Goal: Find specific page/section: Find specific page/section

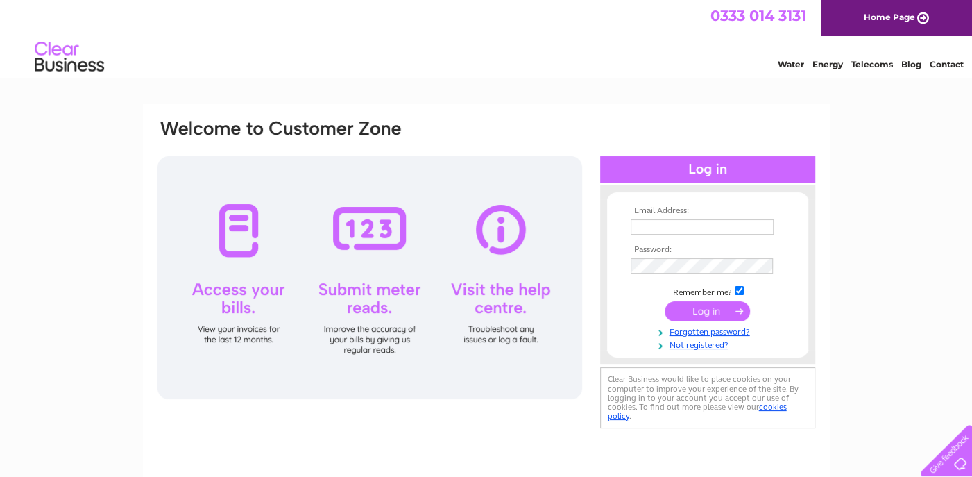
type input "hodgeliz@hotmail.co.uk"
click at [703, 310] on input "submit" at bounding box center [707, 310] width 85 height 19
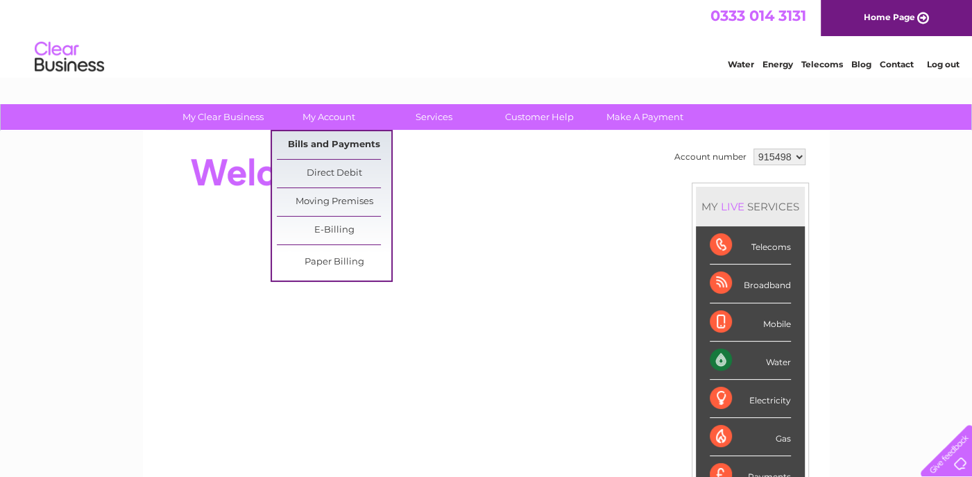
click at [344, 144] on link "Bills and Payments" at bounding box center [334, 145] width 115 height 28
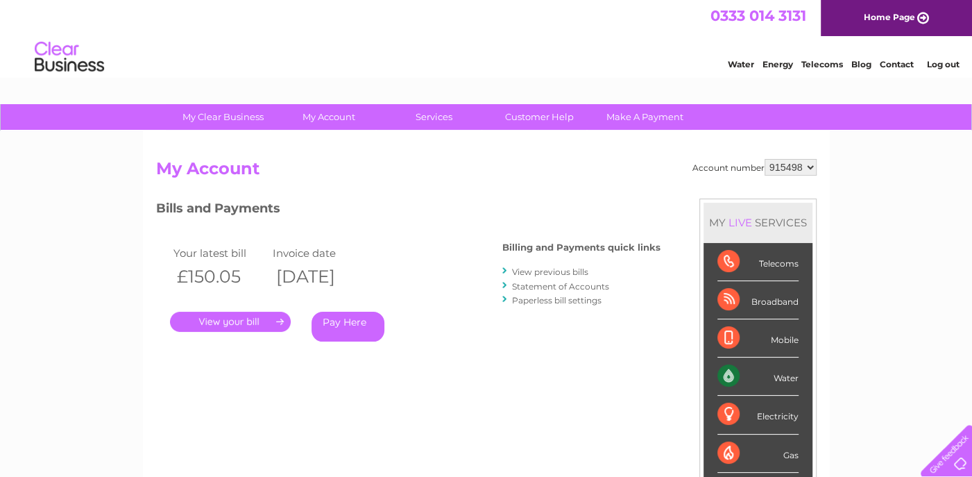
click at [230, 325] on link "." at bounding box center [230, 322] width 121 height 20
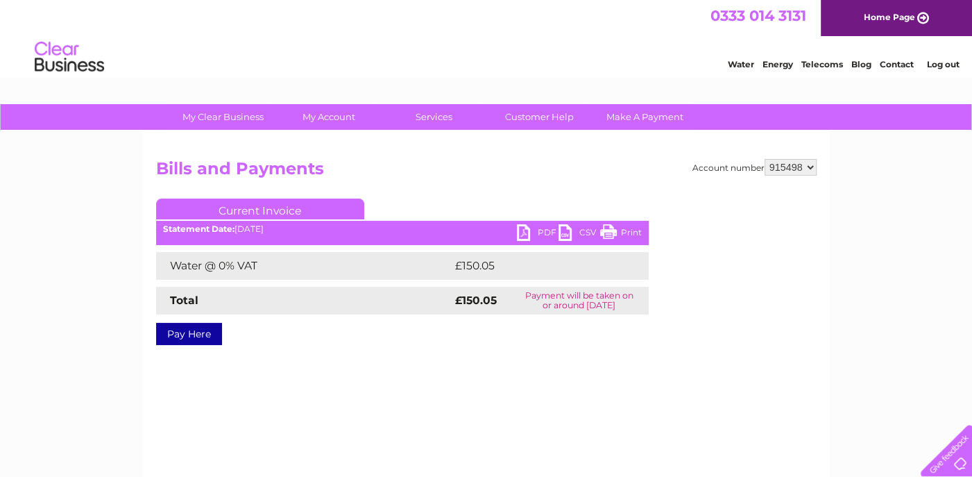
click at [523, 234] on link "PDF" at bounding box center [538, 234] width 42 height 20
